Goal: Navigation & Orientation: Find specific page/section

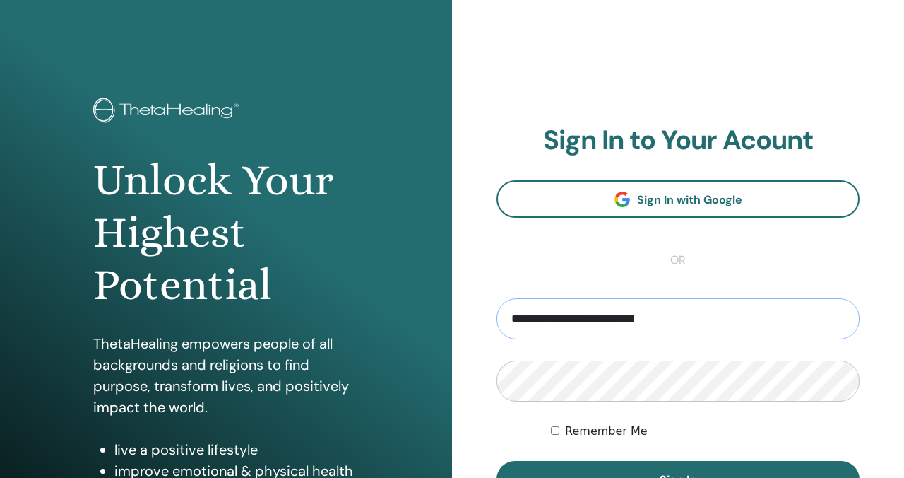
type input "**********"
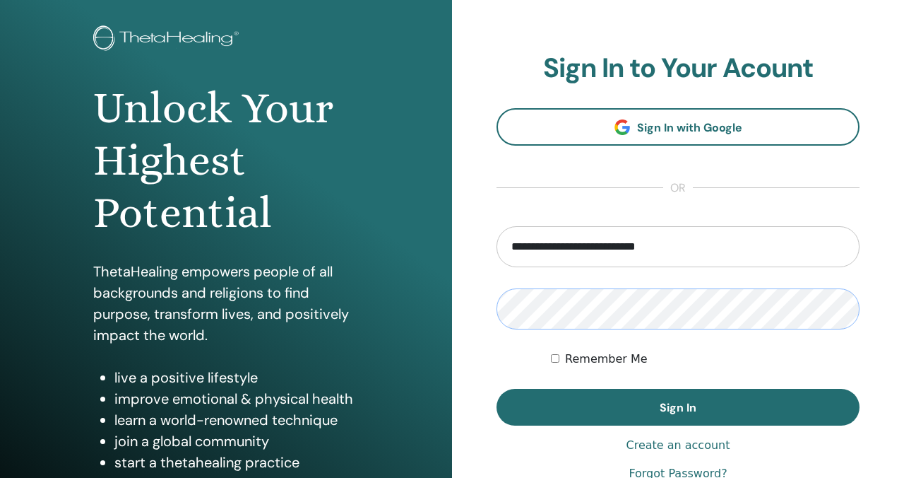
scroll to position [75, 0]
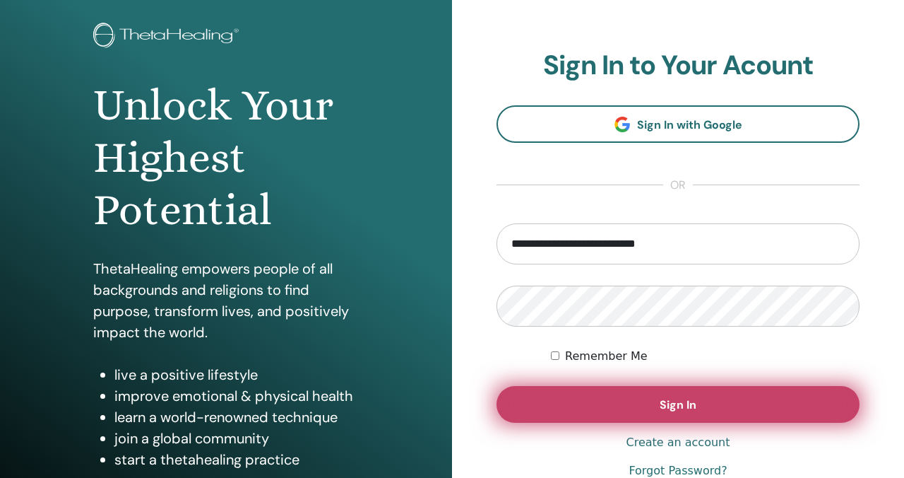
click at [666, 409] on span "Sign In" at bounding box center [678, 404] width 37 height 15
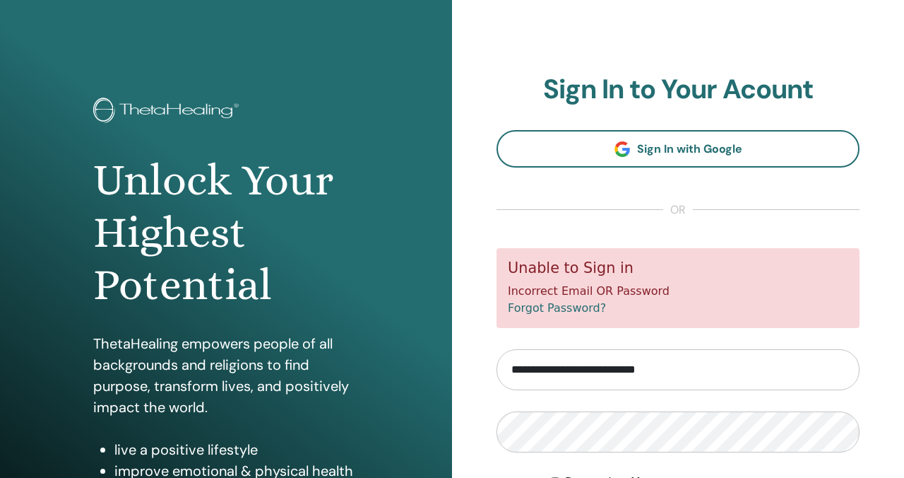
click at [494, 337] on div "**********" at bounding box center [678, 339] width 452 height 678
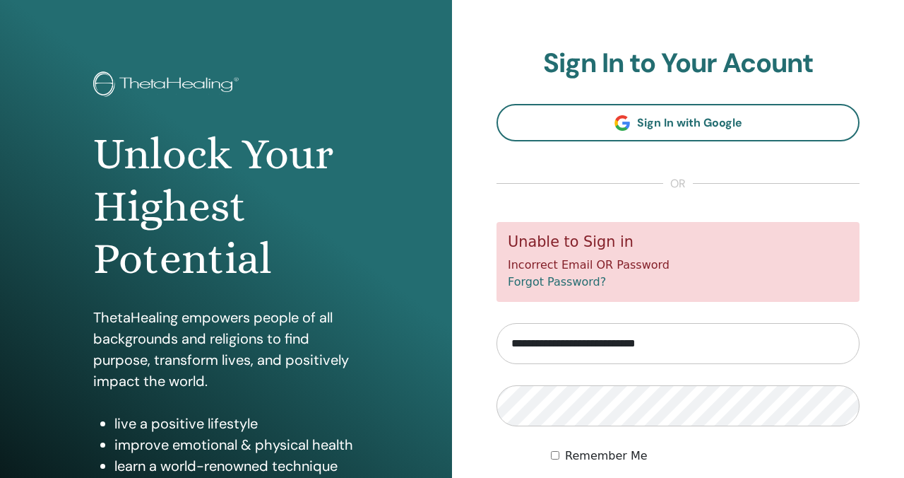
scroll to position [47, 0]
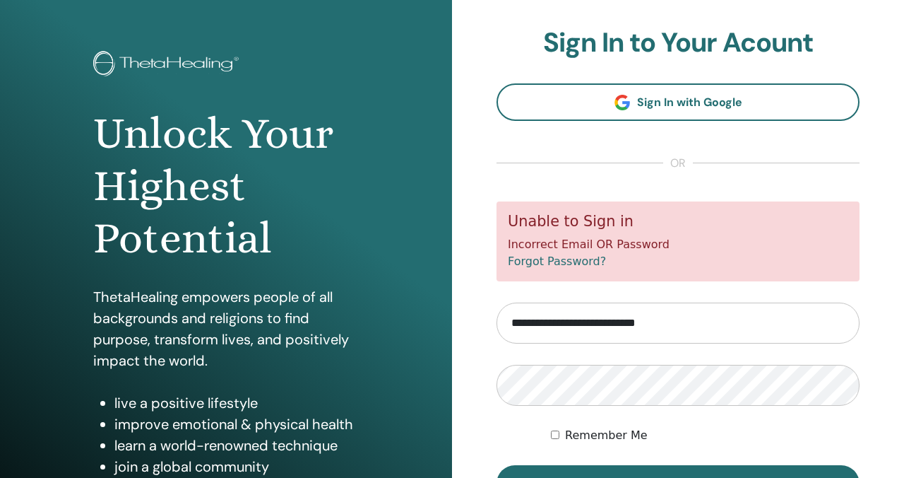
click at [558, 353] on form "**********" at bounding box center [678, 351] width 363 height 300
click at [483, 377] on div "**********" at bounding box center [678, 292] width 452 height 678
click at [743, 294] on form "**********" at bounding box center [678, 351] width 363 height 300
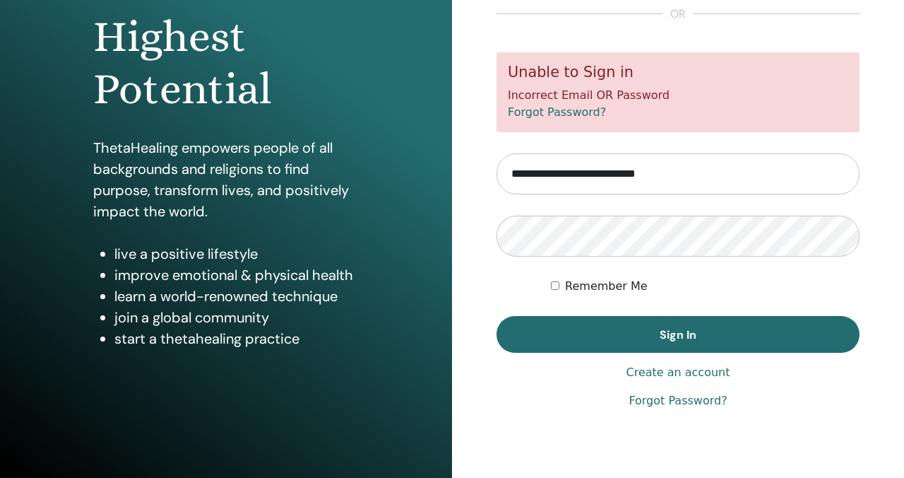
scroll to position [201, 0]
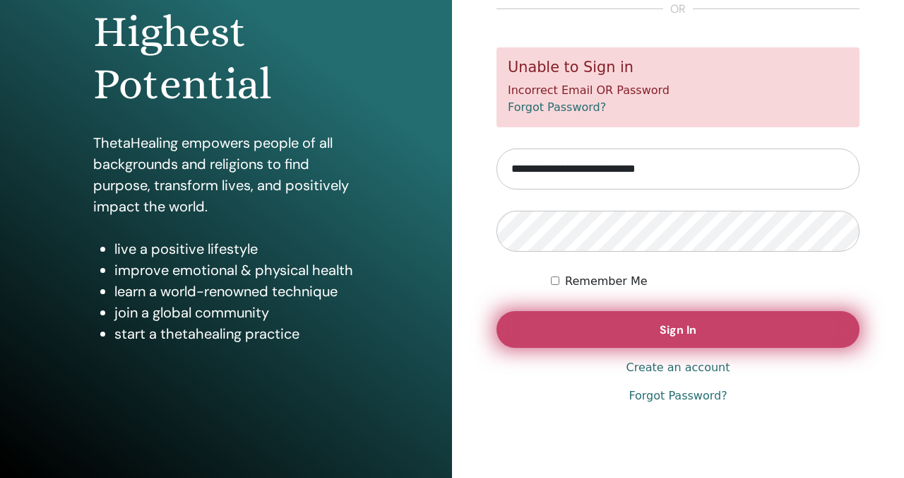
click at [688, 325] on span "Sign In" at bounding box center [678, 329] width 37 height 15
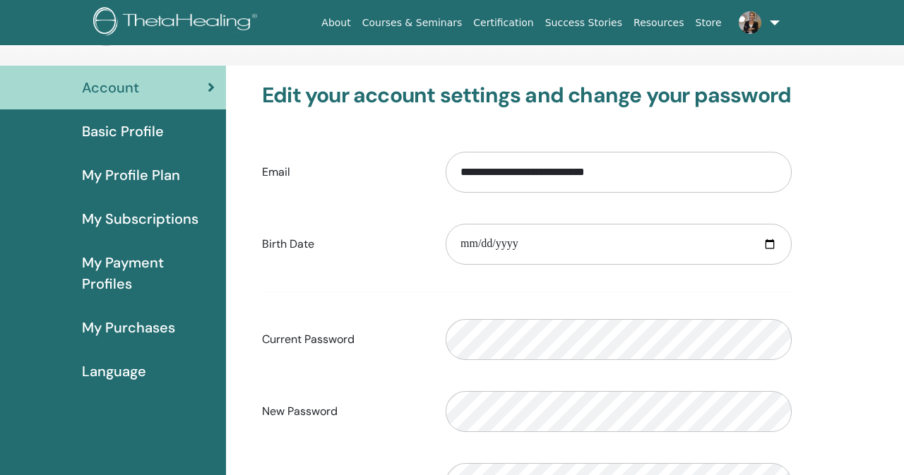
scroll to position [64, 0]
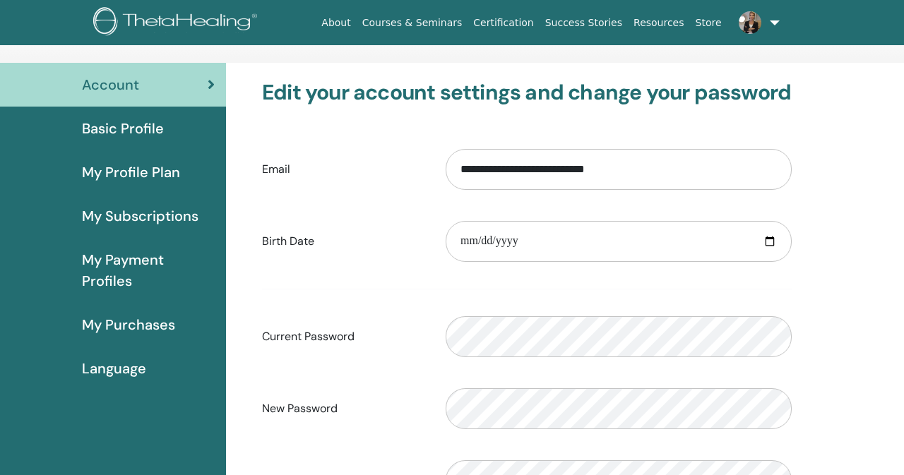
click at [811, 369] on div "**********" at bounding box center [527, 320] width 585 height 514
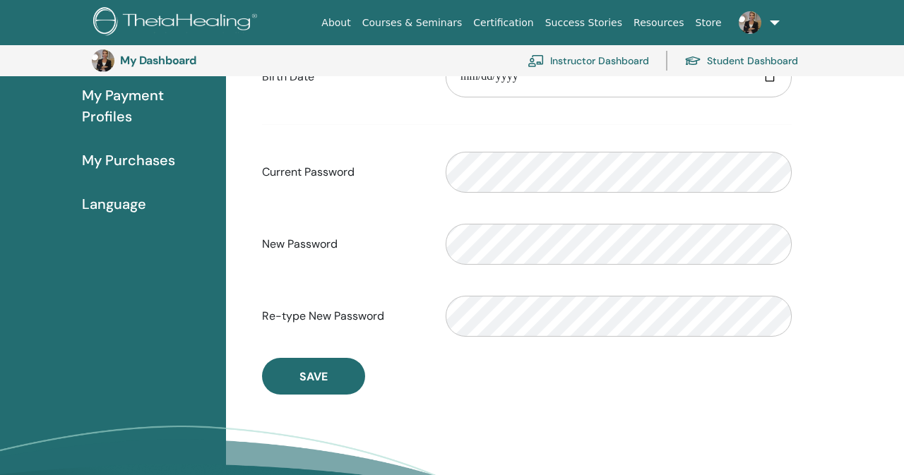
scroll to position [261, 0]
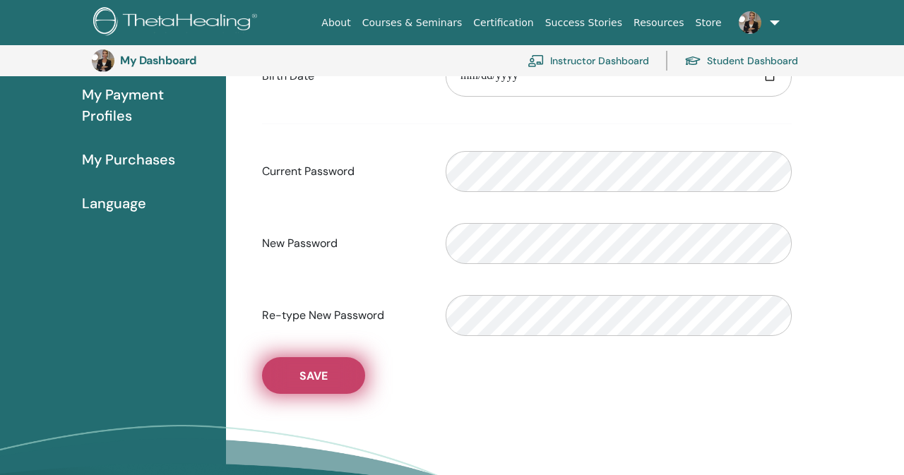
click at [317, 384] on span "Save" at bounding box center [314, 376] width 28 height 15
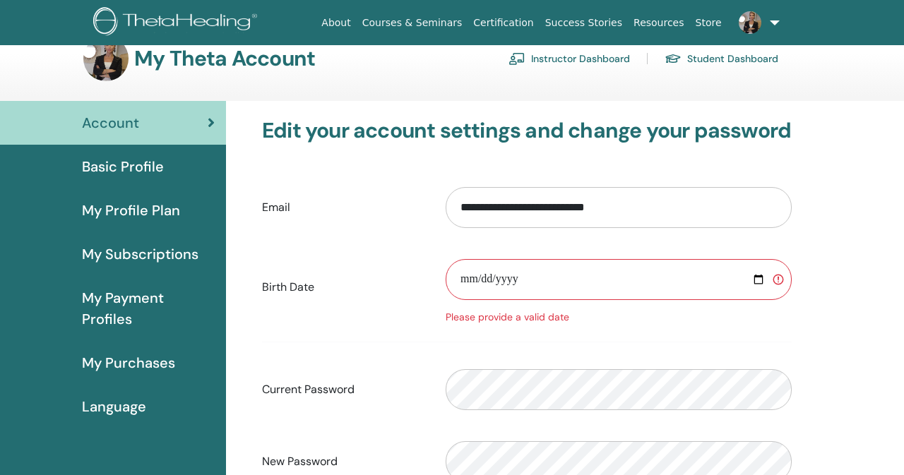
scroll to position [68, 0]
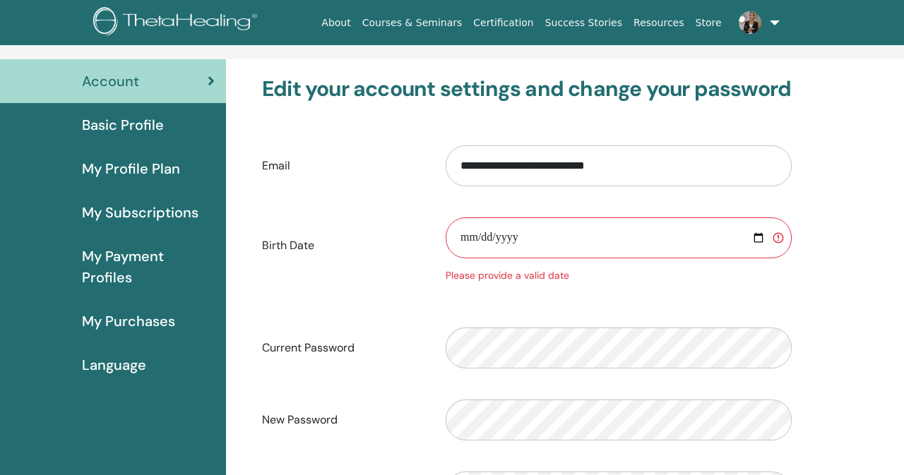
click at [497, 239] on input "date" at bounding box center [619, 238] width 346 height 41
click at [472, 241] on input "date" at bounding box center [619, 238] width 346 height 41
click at [513, 235] on input "date" at bounding box center [619, 238] width 346 height 41
click at [591, 234] on input "date" at bounding box center [619, 238] width 346 height 41
click at [488, 240] on input "date" at bounding box center [619, 238] width 346 height 41
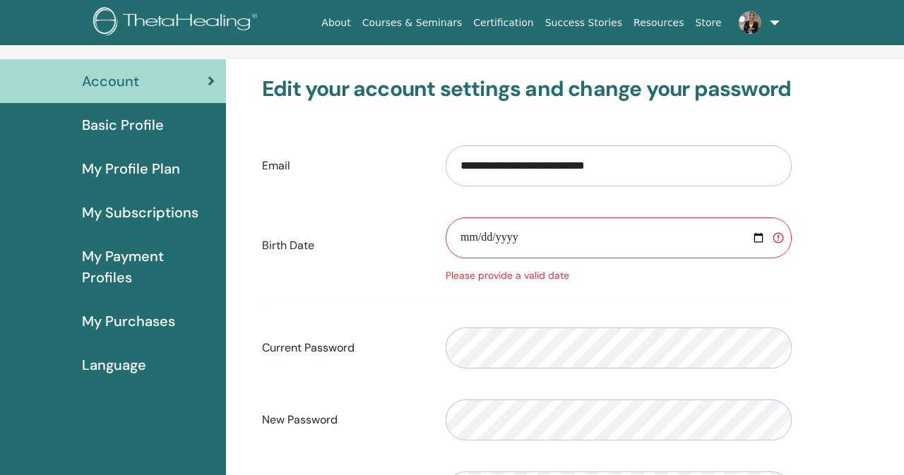
click at [526, 240] on input "**********" at bounding box center [619, 238] width 346 height 41
type input "**********"
click at [604, 295] on form "**********" at bounding box center [527, 329] width 530 height 387
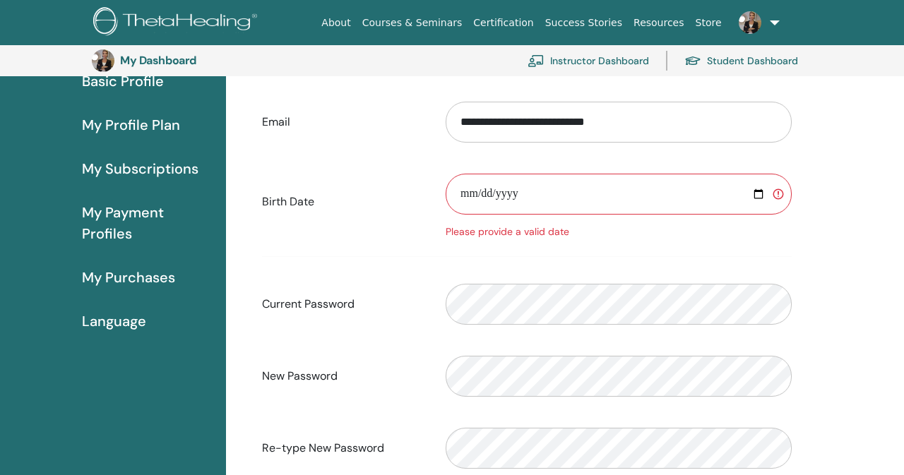
scroll to position [136, 0]
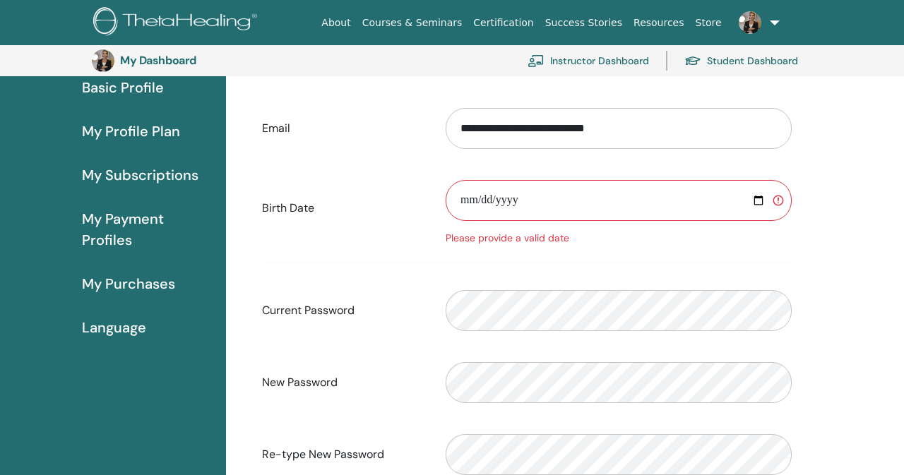
click at [519, 206] on input "**********" at bounding box center [619, 200] width 346 height 41
click at [585, 273] on form "**********" at bounding box center [527, 291] width 530 height 387
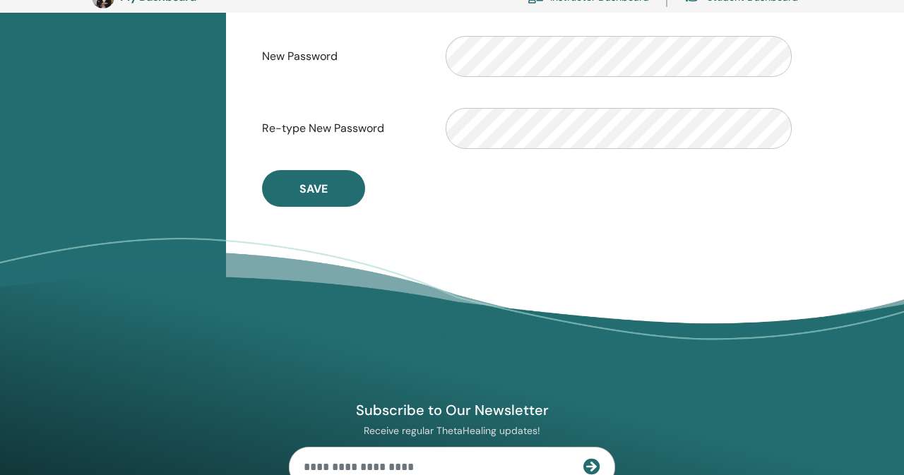
scroll to position [458, 0]
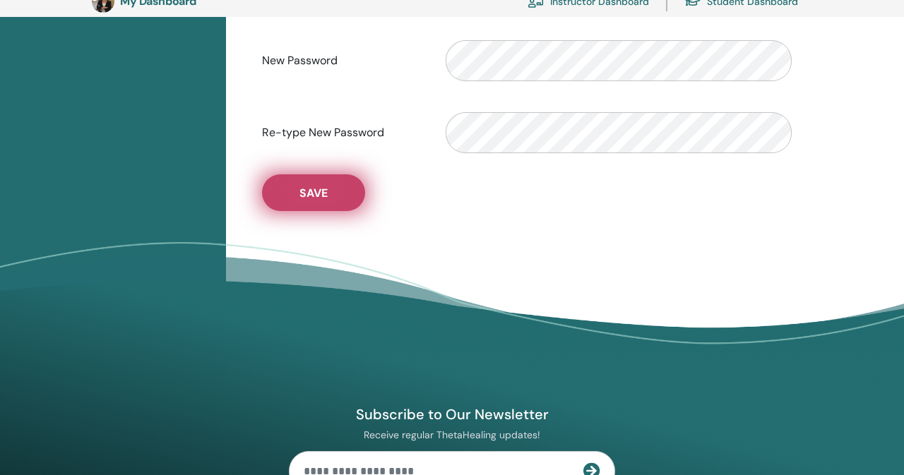
click at [305, 196] on span "Save" at bounding box center [314, 193] width 28 height 15
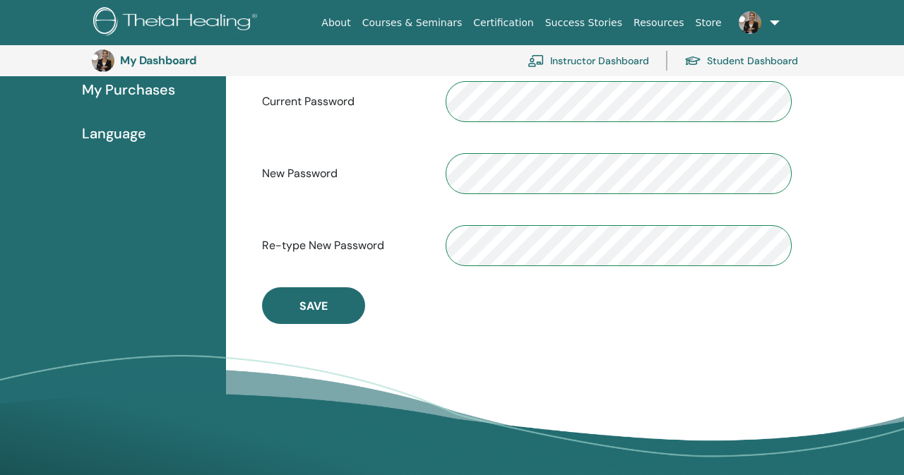
scroll to position [331, 0]
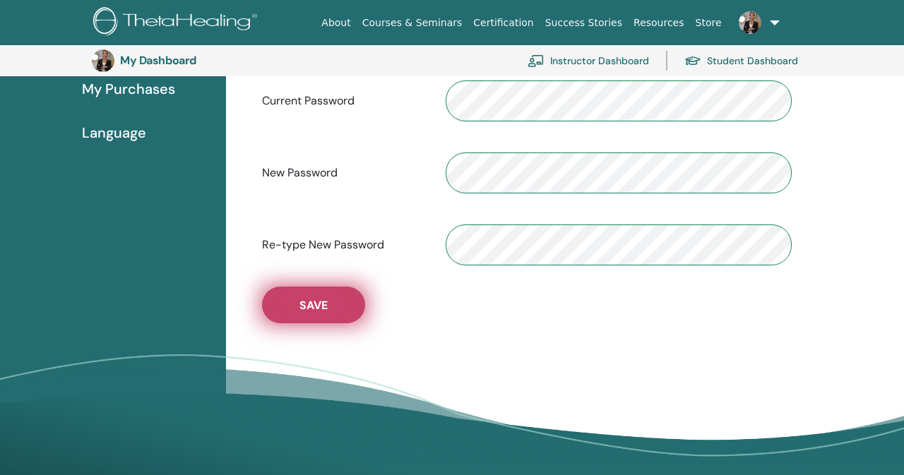
click at [320, 302] on button "Save" at bounding box center [313, 305] width 103 height 37
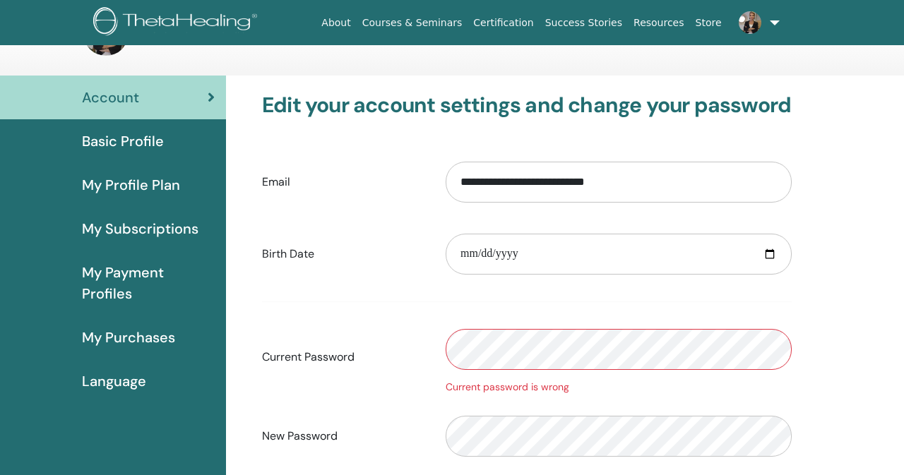
scroll to position [53, 0]
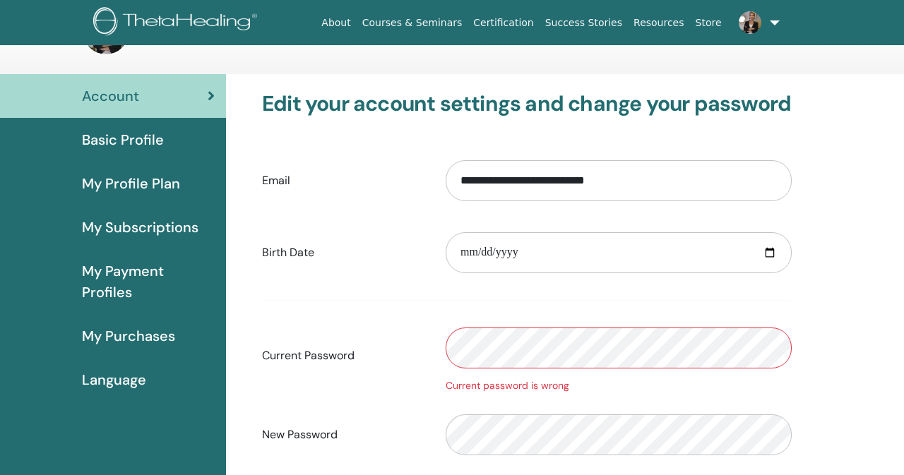
click at [150, 372] on div "Language" at bounding box center [112, 379] width 203 height 21
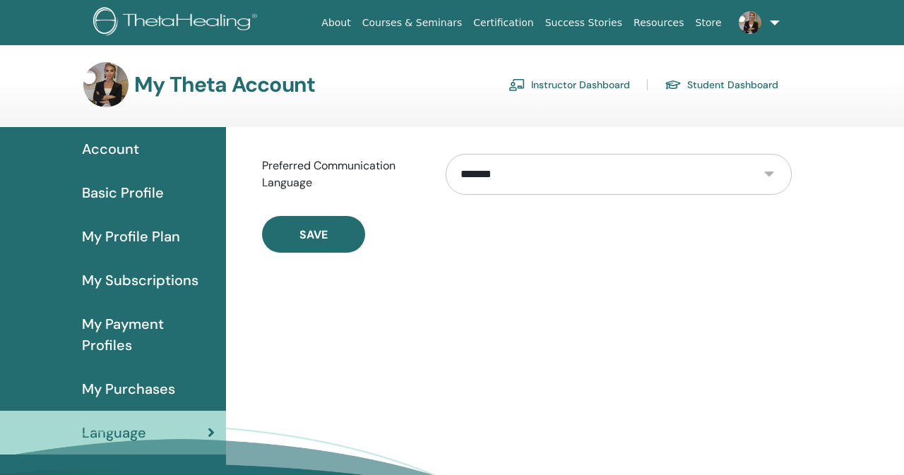
select select "***"
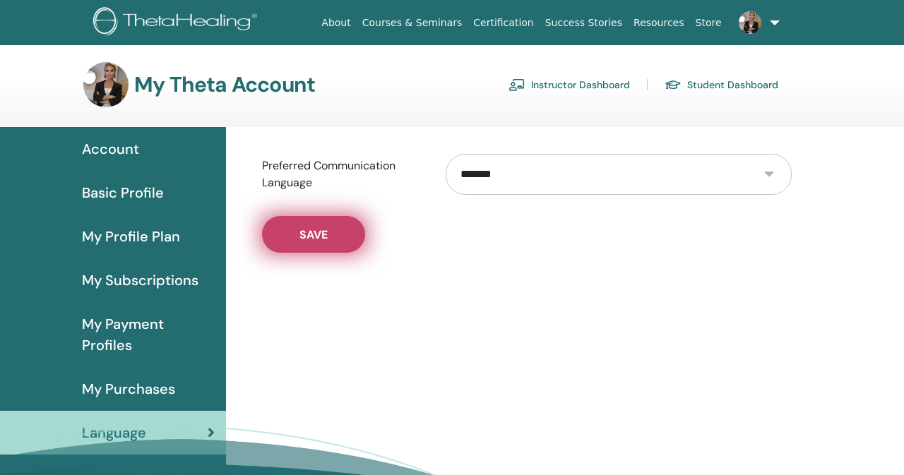
click at [319, 231] on span "Save" at bounding box center [314, 234] width 28 height 15
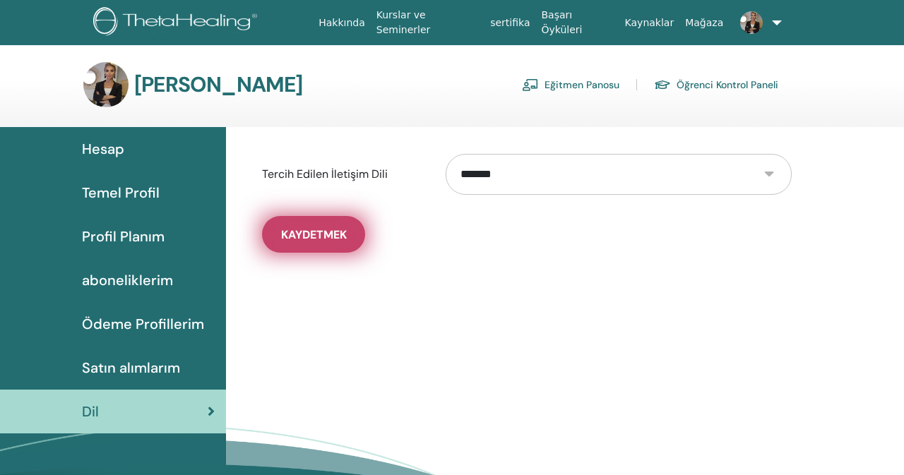
click at [322, 232] on span "Kaydetmek" at bounding box center [314, 234] width 66 height 15
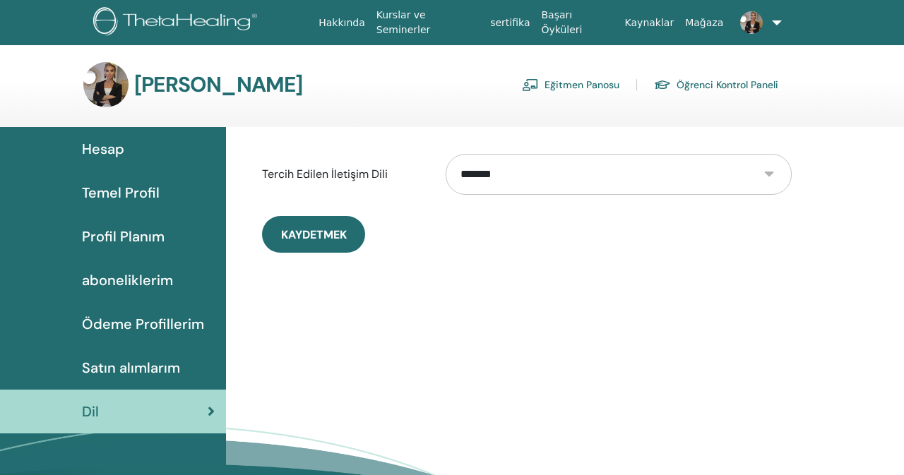
click at [141, 374] on span "Satın alımlarım" at bounding box center [131, 367] width 98 height 21
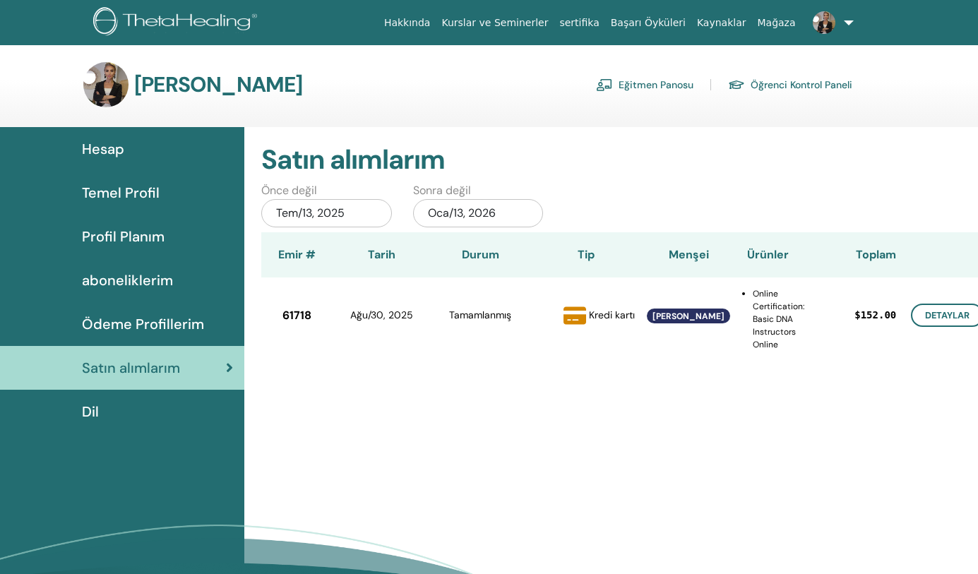
click at [656, 82] on link "Eğitmen Panosu" at bounding box center [644, 84] width 97 height 23
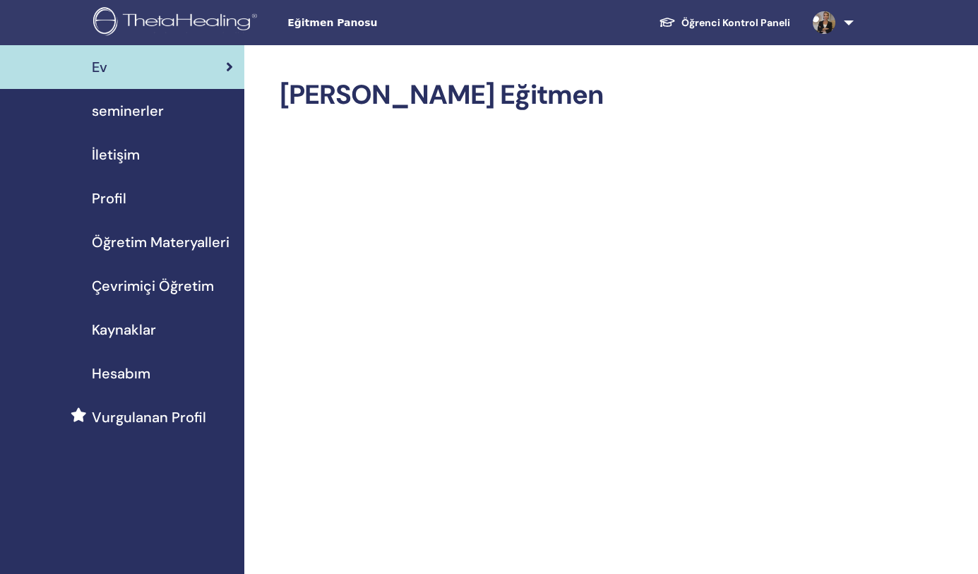
click at [185, 243] on span "Öğretim Materyalleri" at bounding box center [161, 242] width 138 height 21
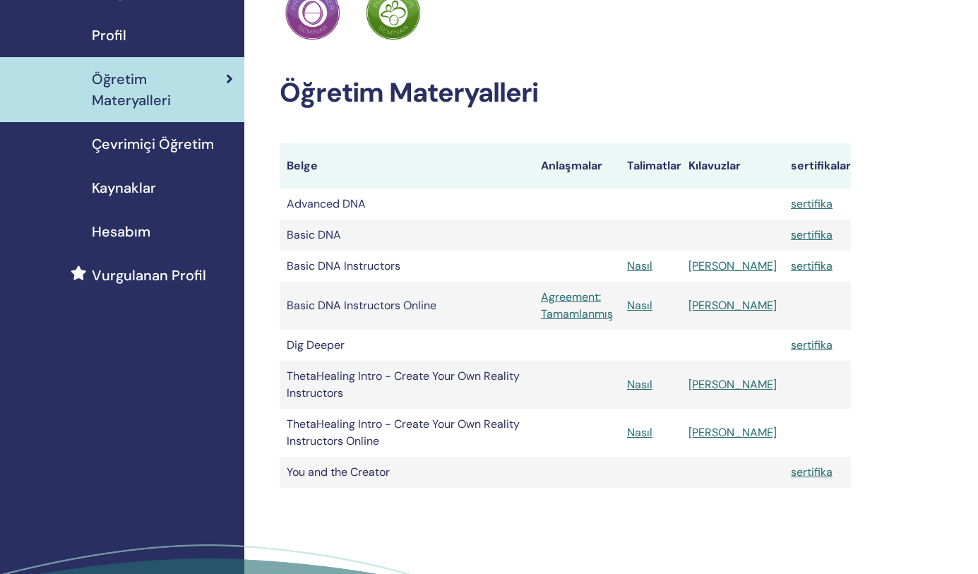
scroll to position [164, 0]
click at [937, 233] on div "Sertifikalarım ThetaHealing pratisyen ThetaHealing Eğitmen Öğretim Materyalleri…" at bounding box center [611, 283] width 734 height 804
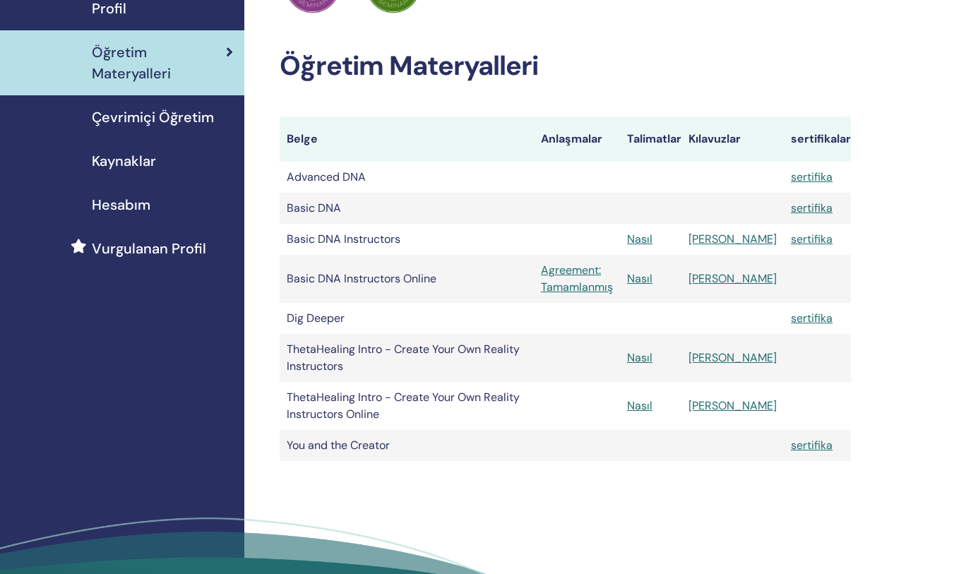
scroll to position [193, 0]
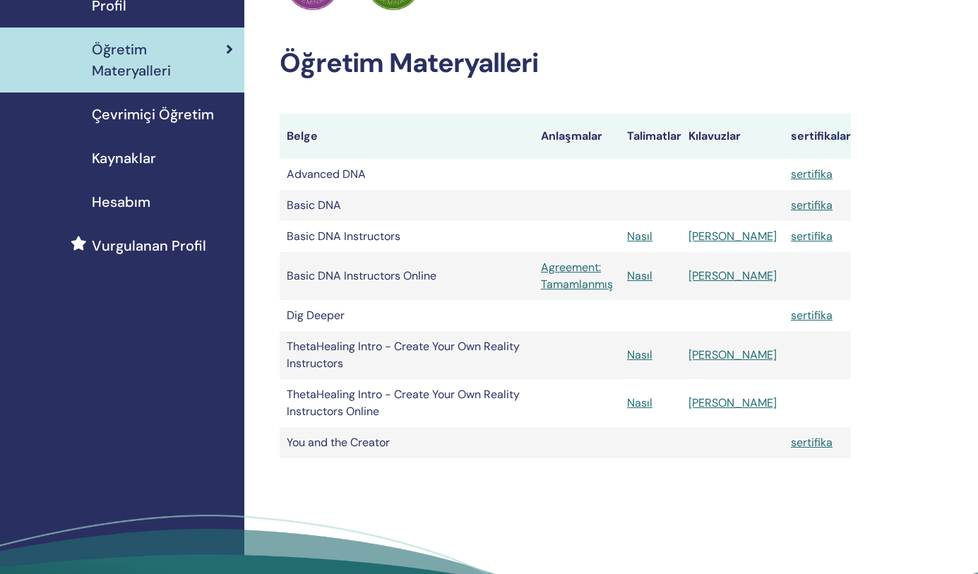
click at [542, 275] on link "Agreement: Tamamlanmış" at bounding box center [577, 276] width 72 height 34
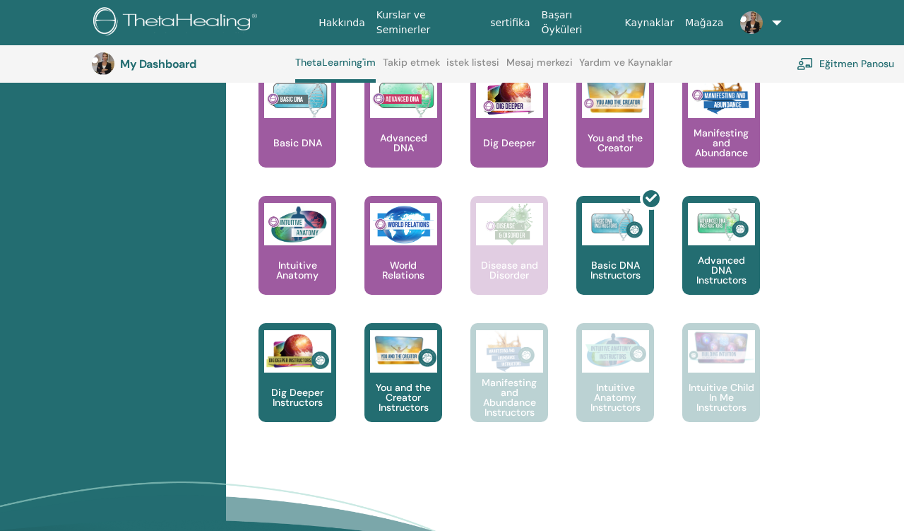
scroll to position [656, 0]
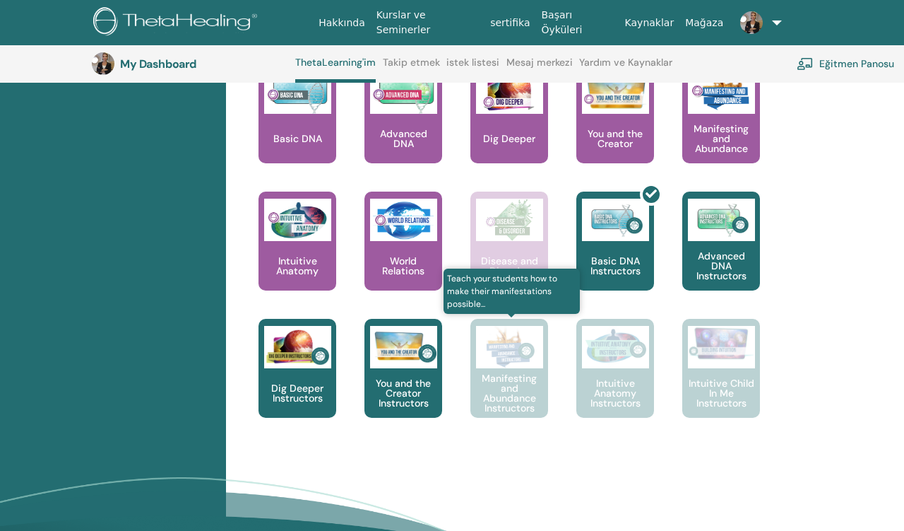
click at [508, 355] on img at bounding box center [509, 347] width 67 height 42
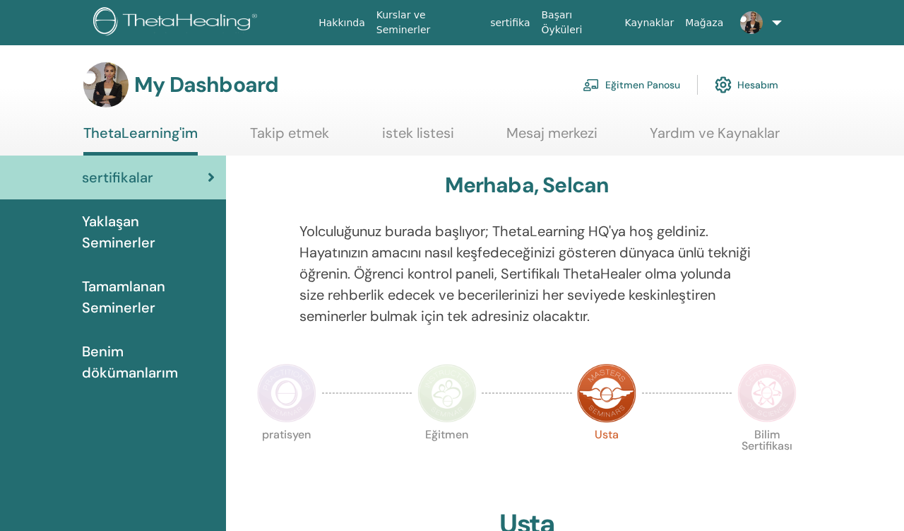
click at [131, 340] on span "Benim dökümanlarım" at bounding box center [148, 361] width 133 height 42
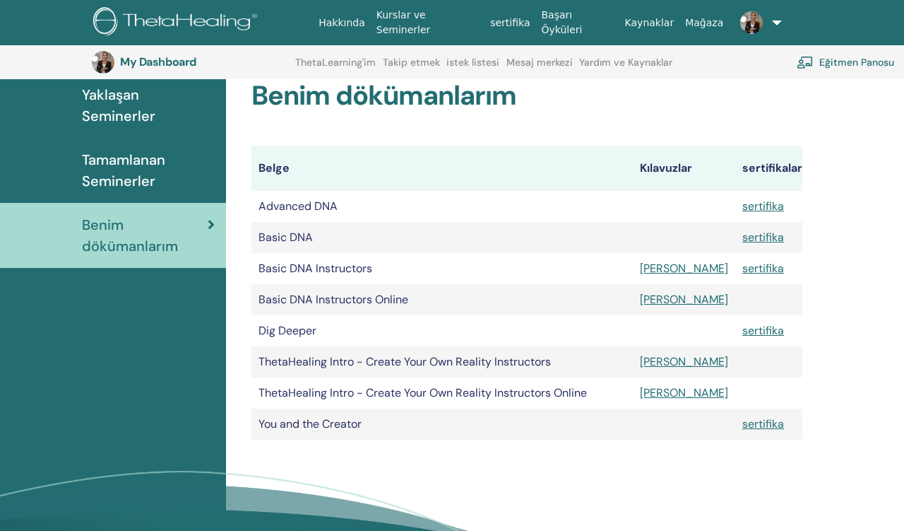
scroll to position [168, 0]
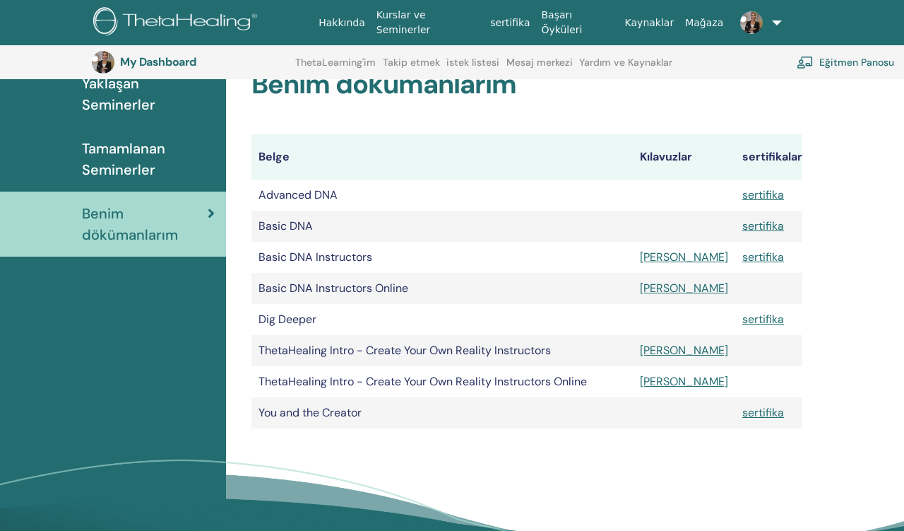
click at [669, 260] on link "Manuel" at bounding box center [684, 256] width 88 height 15
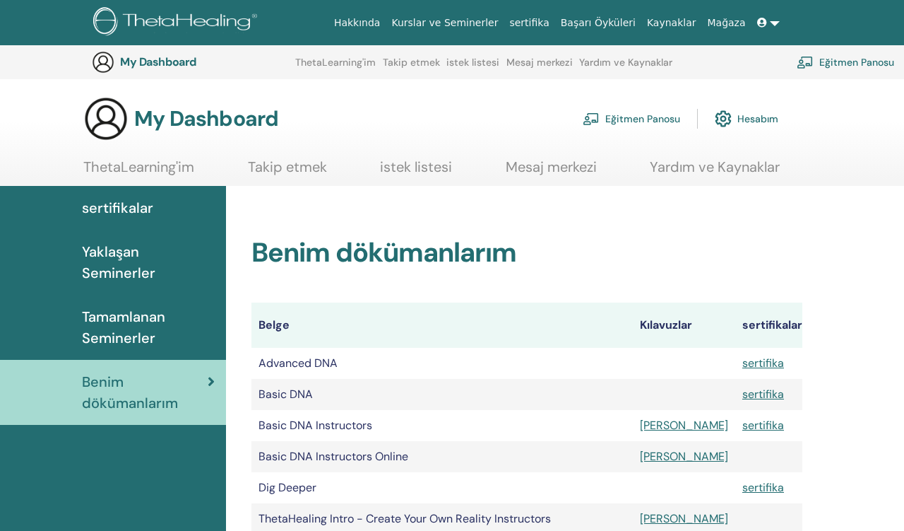
scroll to position [168, 0]
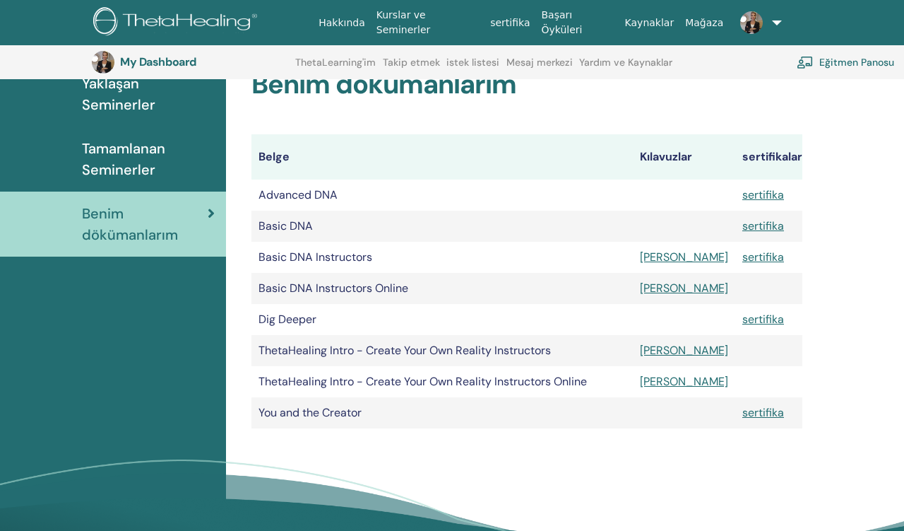
click at [661, 196] on td at bounding box center [684, 194] width 102 height 31
click at [676, 351] on link "[PERSON_NAME]" at bounding box center [684, 350] width 88 height 15
click at [662, 381] on link "[PERSON_NAME]" at bounding box center [684, 381] width 88 height 15
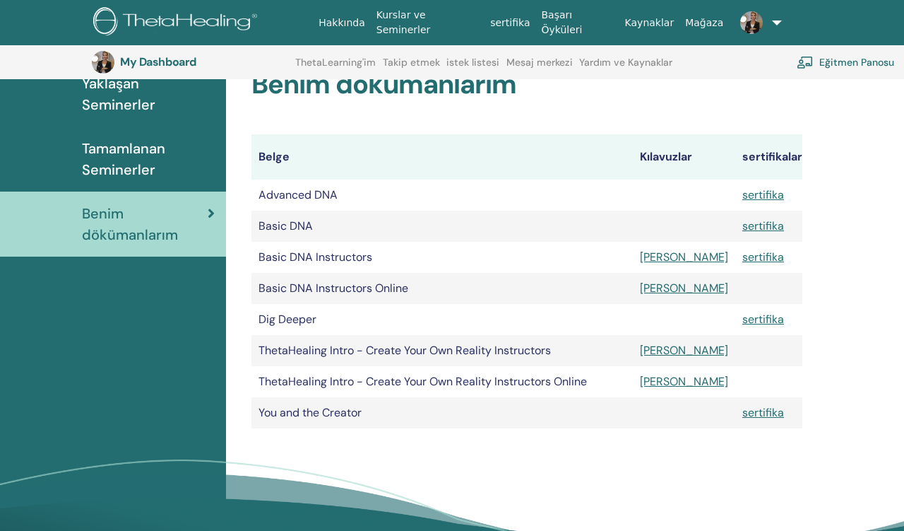
click at [145, 143] on span "Tamamlanan Seminerler" at bounding box center [148, 159] width 133 height 42
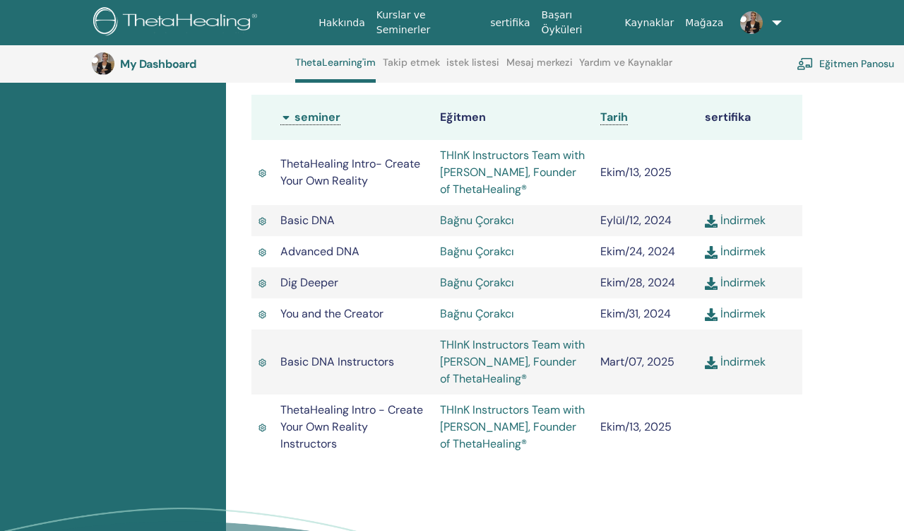
scroll to position [473, 0]
click at [490, 420] on link "THInK Instructors Team with Vianna Stibal, Founder of ThetaHealing®" at bounding box center [512, 427] width 145 height 49
click at [523, 434] on td "THInK Instructors Team with Vianna Stibal, Founder of ThetaHealing®" at bounding box center [513, 428] width 160 height 65
click at [515, 429] on link "THInK Instructors Team with Vianna Stibal, Founder of ThetaHealing®" at bounding box center [512, 427] width 145 height 49
click at [496, 166] on link "THInK Instructors Team with Vianna Stibal, Founder of ThetaHealing®" at bounding box center [512, 173] width 145 height 49
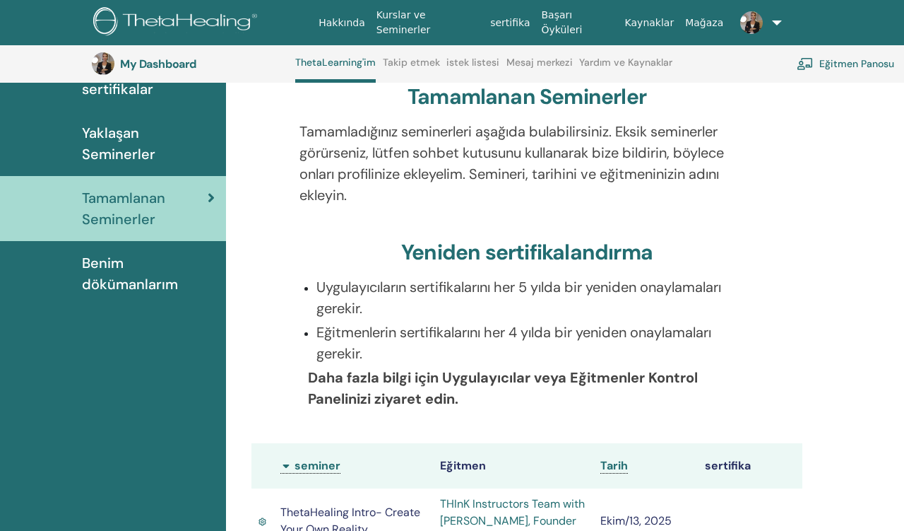
scroll to position [125, 0]
click at [459, 347] on p "Eğitmenlerin sertifikalarını her 4 yılda bir yeniden onaylamaları gerekir." at bounding box center [535, 343] width 439 height 42
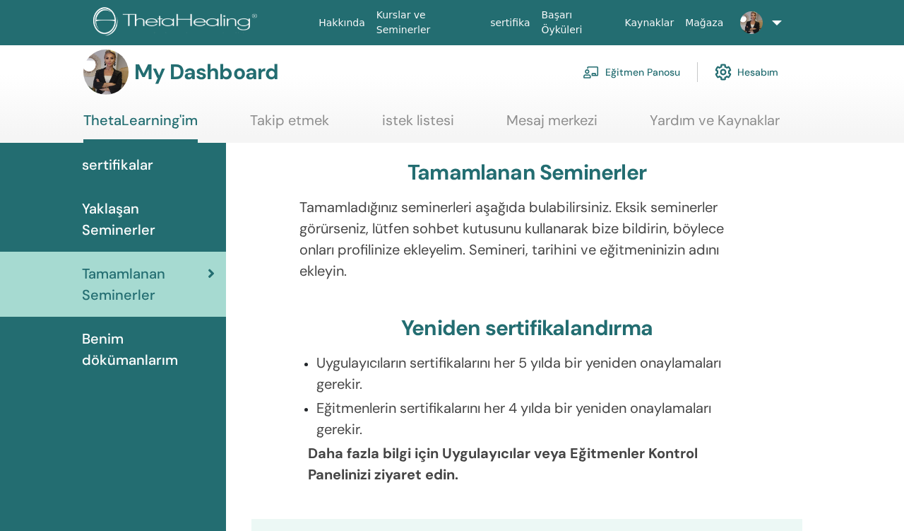
scroll to position [4, 0]
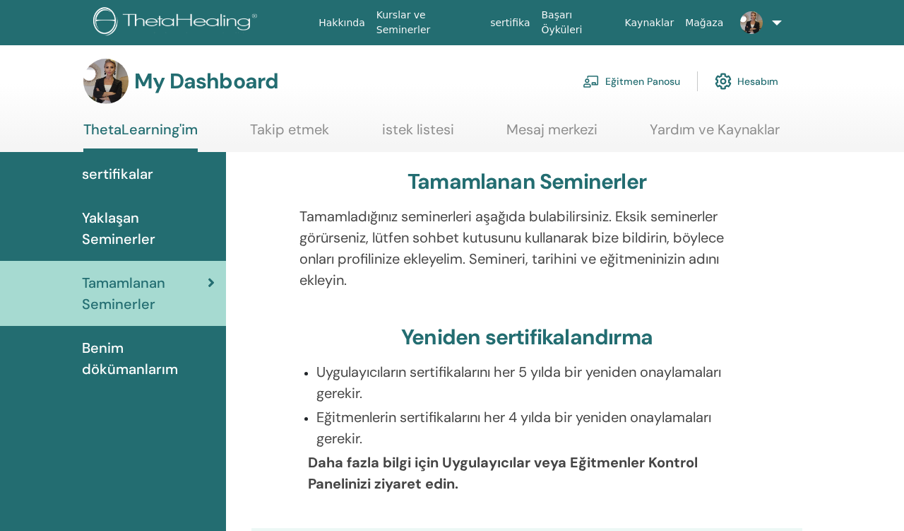
click at [306, 131] on link "Takip etmek" at bounding box center [289, 135] width 79 height 28
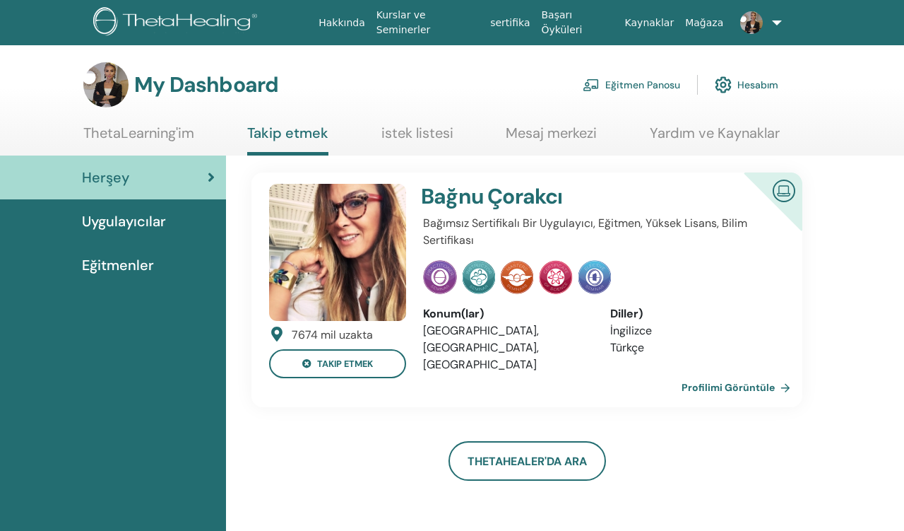
click at [436, 138] on link "istek listesi" at bounding box center [417, 138] width 72 height 28
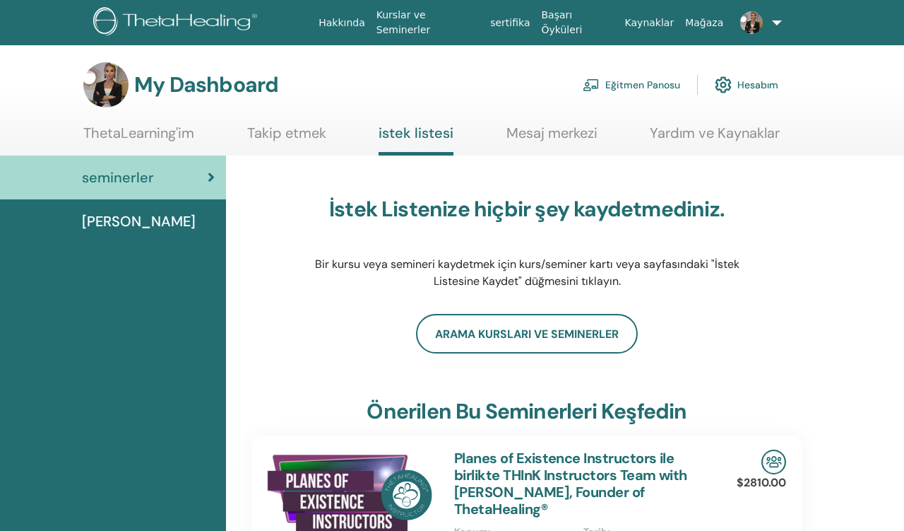
click at [313, 128] on link "Takip etmek" at bounding box center [286, 138] width 79 height 28
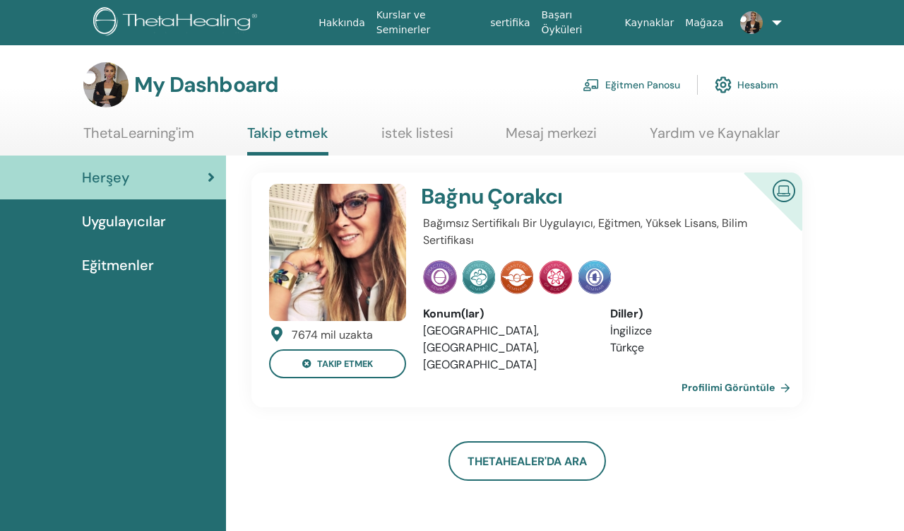
click at [131, 261] on span "Eğitmenler" at bounding box center [118, 264] width 72 height 21
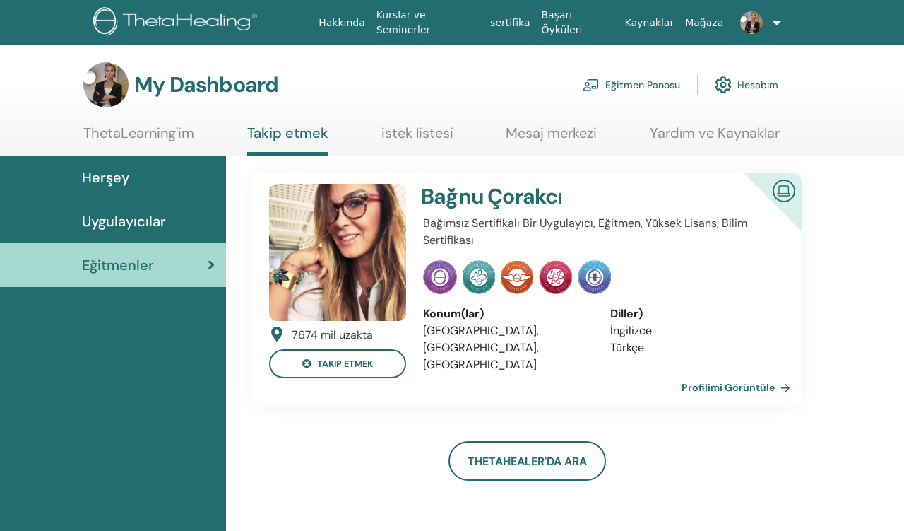
click at [170, 138] on link "ThetaLearning'im" at bounding box center [138, 138] width 111 height 28
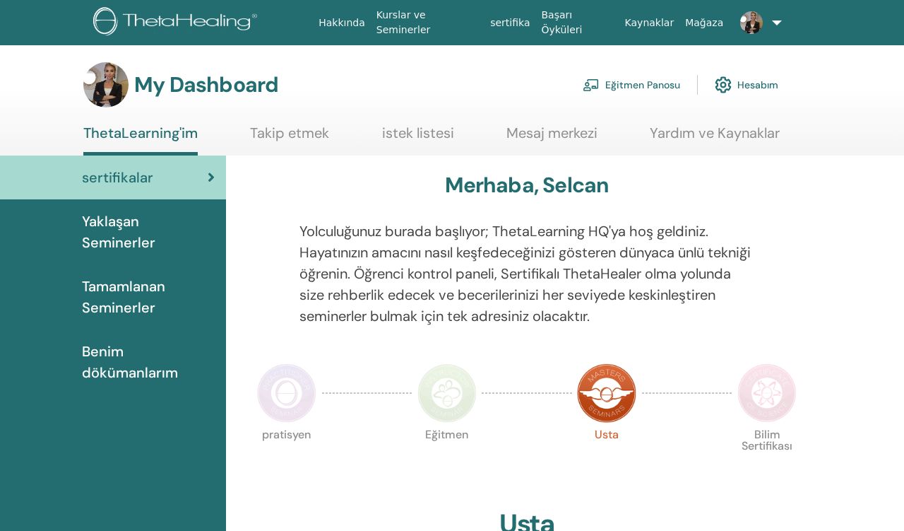
click at [148, 225] on span "Yaklaşan Seminerler" at bounding box center [148, 232] width 133 height 42
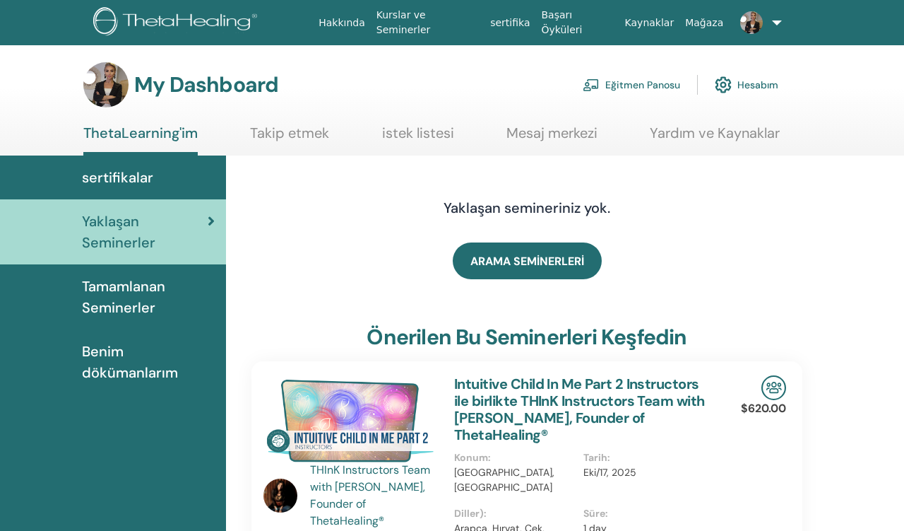
click at [134, 358] on span "Benim dökümanlarım" at bounding box center [148, 361] width 133 height 42
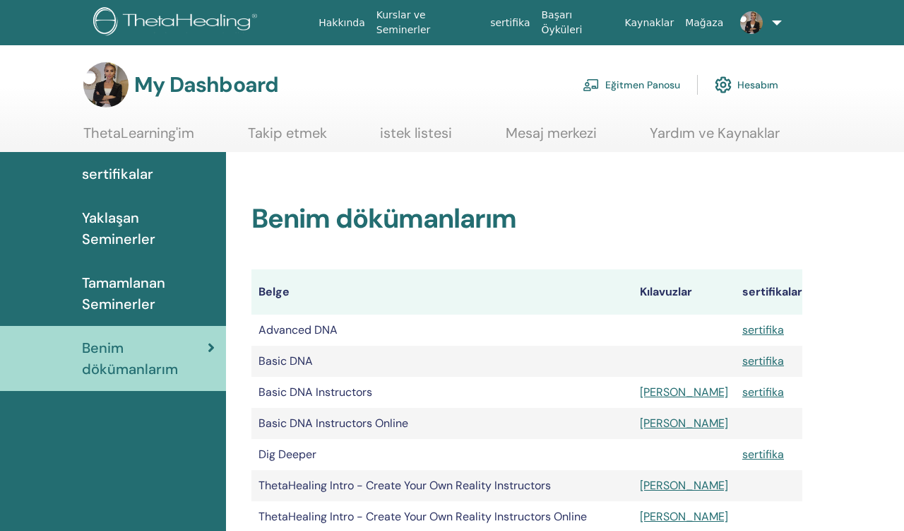
click at [540, 244] on div "Benim dökümanlarım Belge Kılavuzlar sertifikalar Advanced DNA sertifika Basic D…" at bounding box center [526, 383] width 551 height 360
click at [136, 272] on span "Tamamlanan Seminerler" at bounding box center [148, 293] width 133 height 42
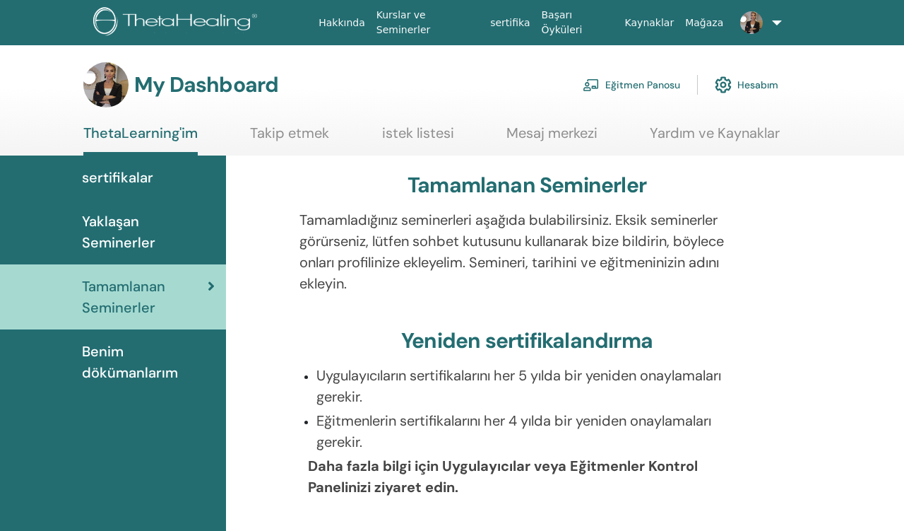
click at [145, 340] on span "Benim dökümanlarım" at bounding box center [148, 361] width 133 height 42
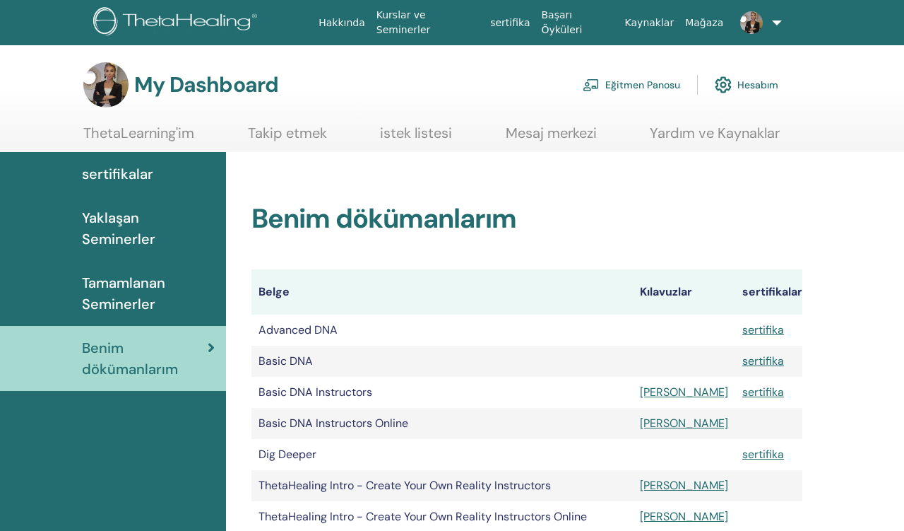
click at [150, 176] on span "sertifikalar" at bounding box center [117, 173] width 71 height 21
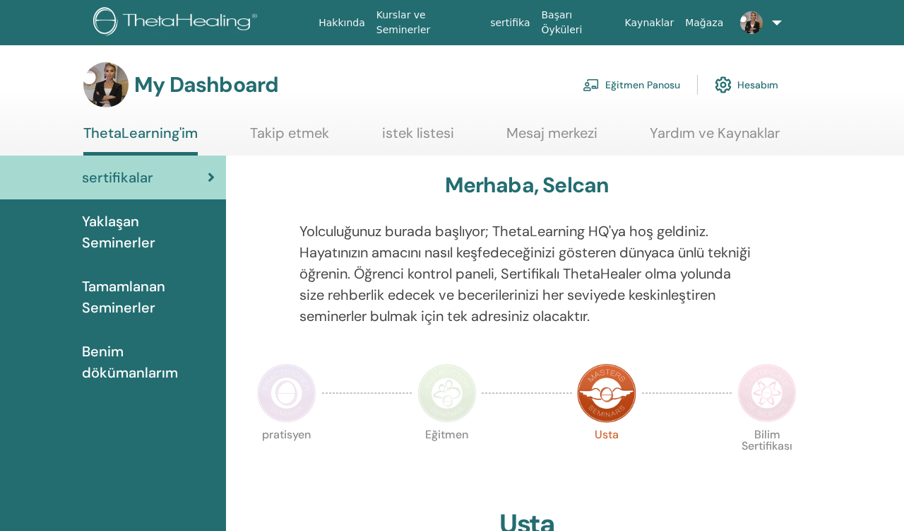
click at [633, 89] on link "Eğitmen Panosu" at bounding box center [631, 84] width 97 height 31
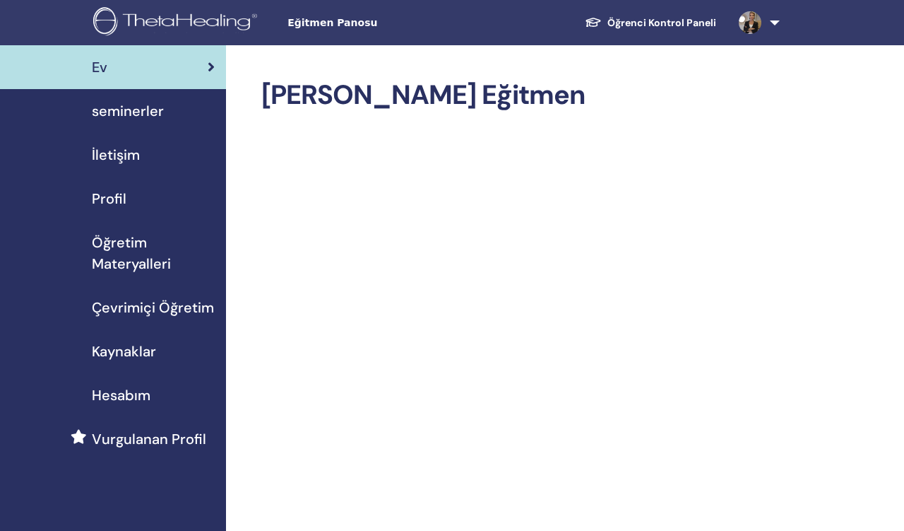
click at [191, 114] on div "seminerler" at bounding box center [112, 110] width 203 height 21
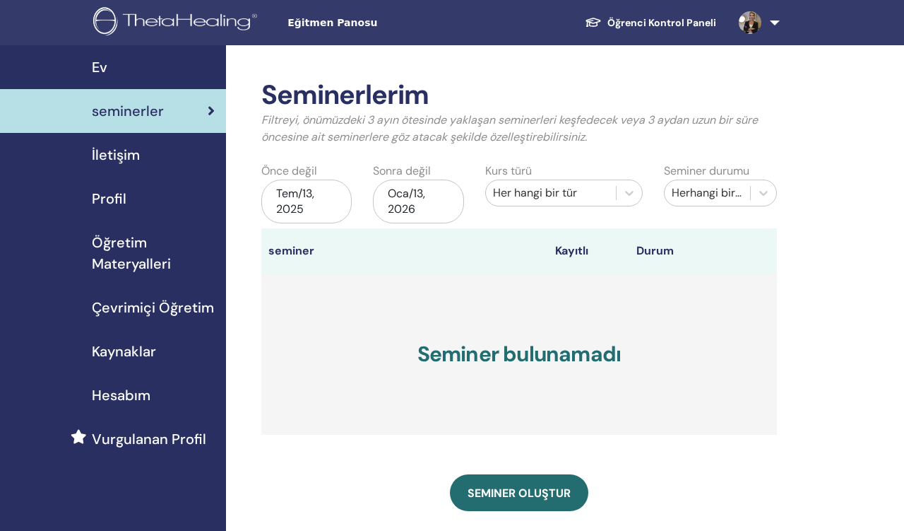
click at [126, 436] on span "Vurgulanan Profil" at bounding box center [149, 438] width 114 height 21
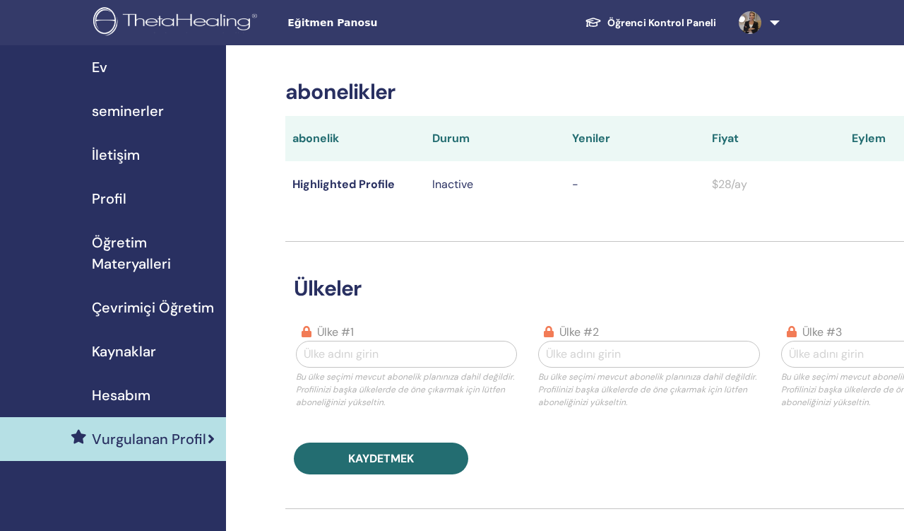
click at [109, 71] on div "Ev" at bounding box center [112, 67] width 203 height 21
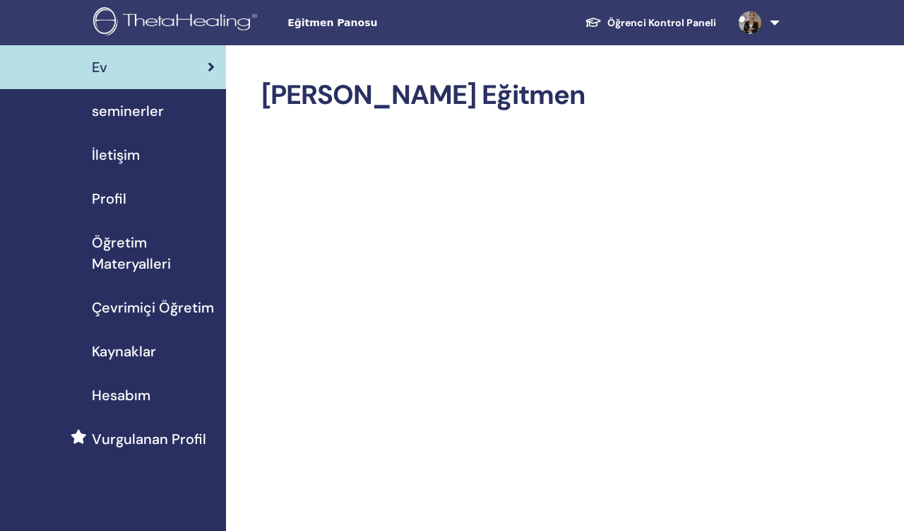
click at [124, 248] on span "Öğretim Materyalleri" at bounding box center [153, 253] width 123 height 42
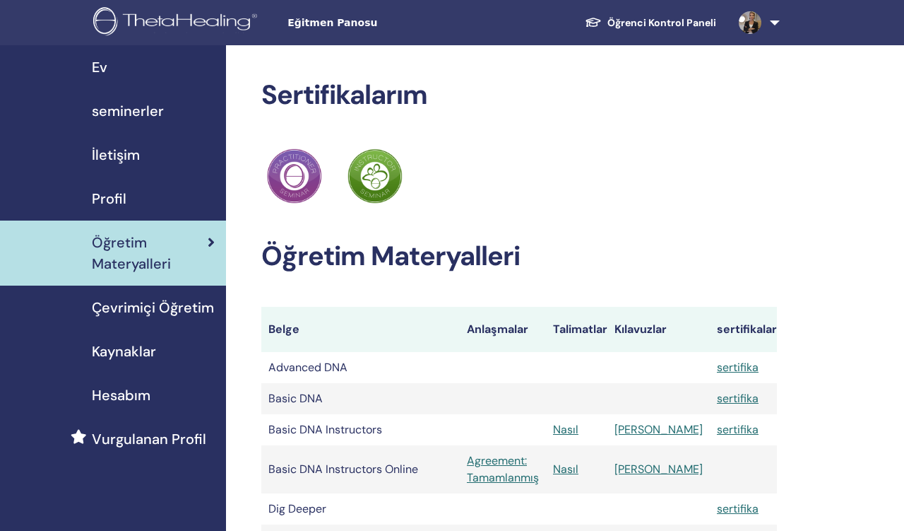
click at [134, 72] on div "Ev" at bounding box center [112, 67] width 203 height 21
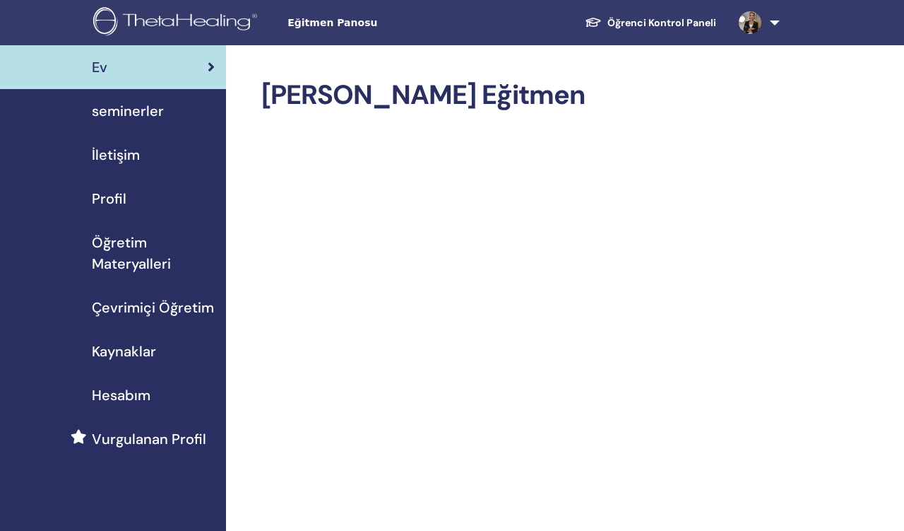
click at [132, 258] on span "Öğretim Materyalleri" at bounding box center [153, 253] width 123 height 42
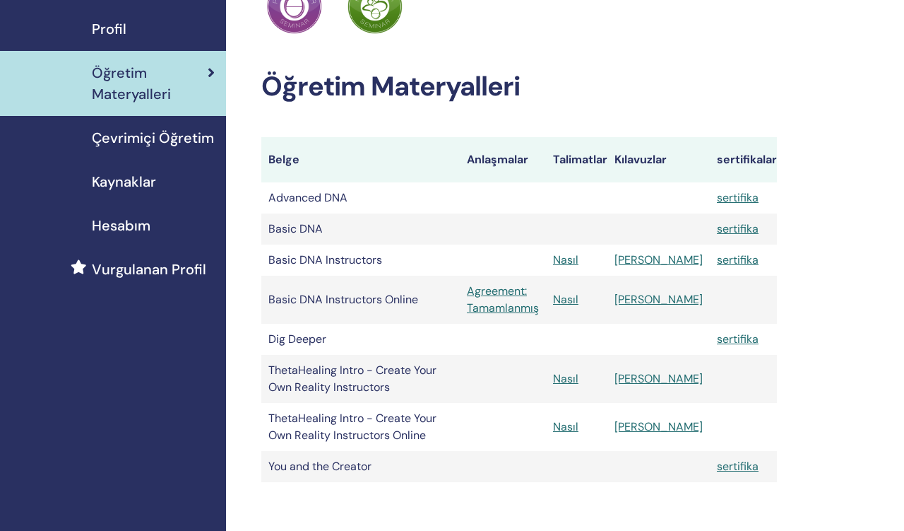
scroll to position [170, 0]
click at [579, 297] on link "Nasıl" at bounding box center [565, 298] width 25 height 15
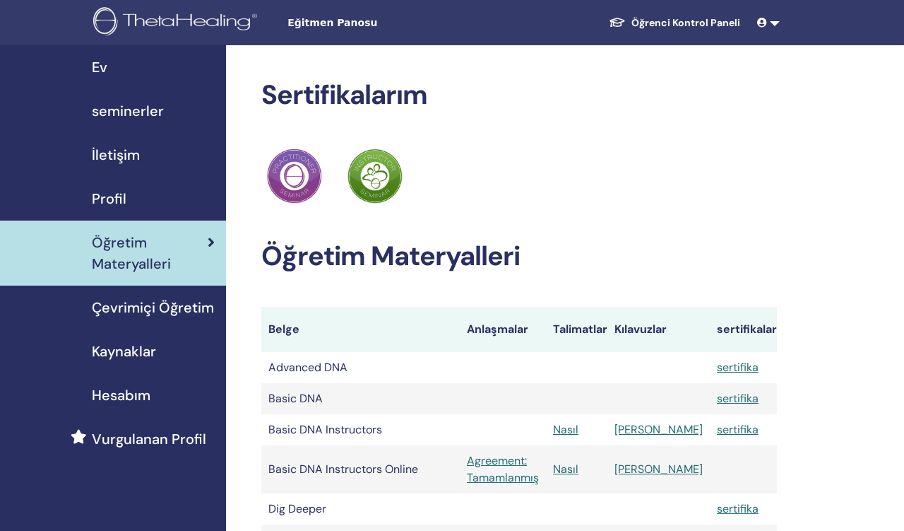
scroll to position [170, 0]
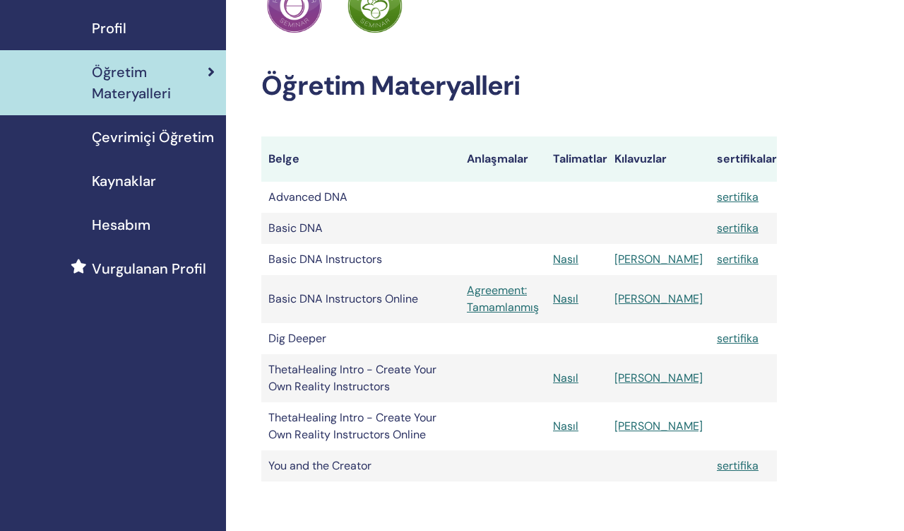
click at [579, 297] on link "Nasıl" at bounding box center [565, 298] width 25 height 15
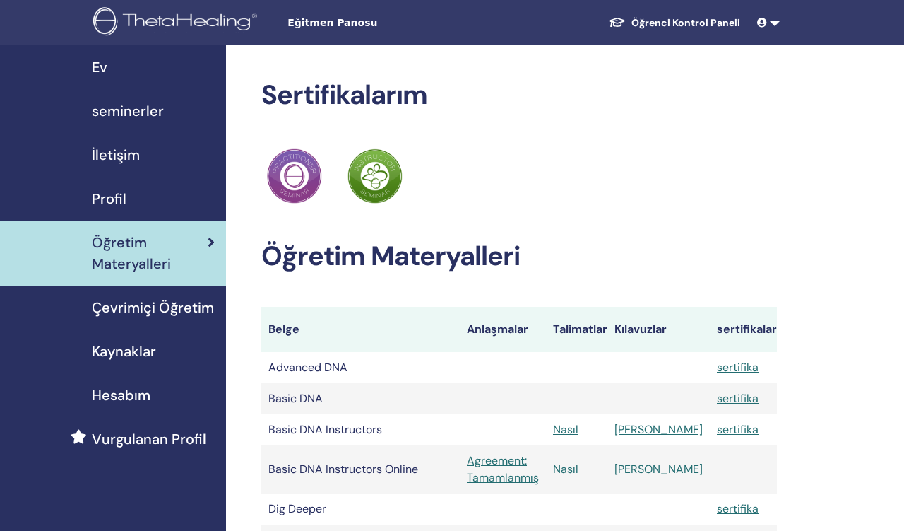
scroll to position [170, 0]
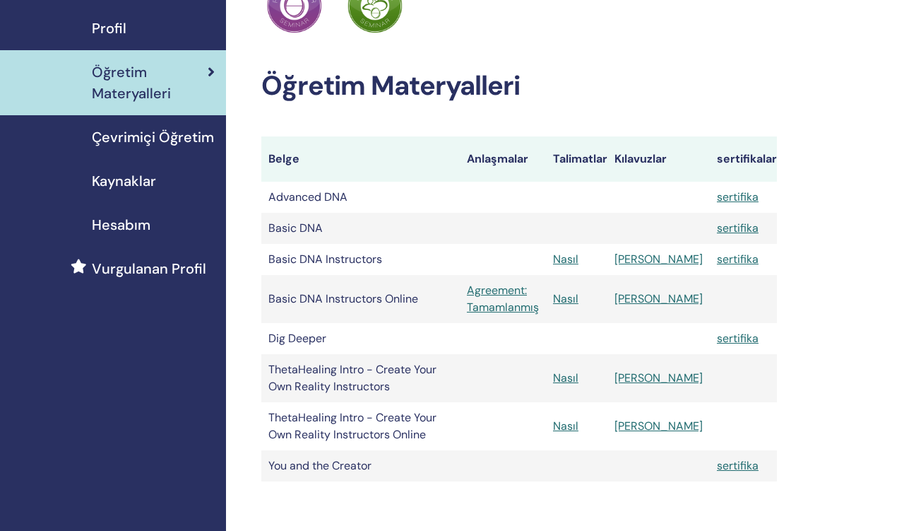
click at [579, 261] on link "Nasıl" at bounding box center [565, 258] width 25 height 15
